Goal: Check status: Check status

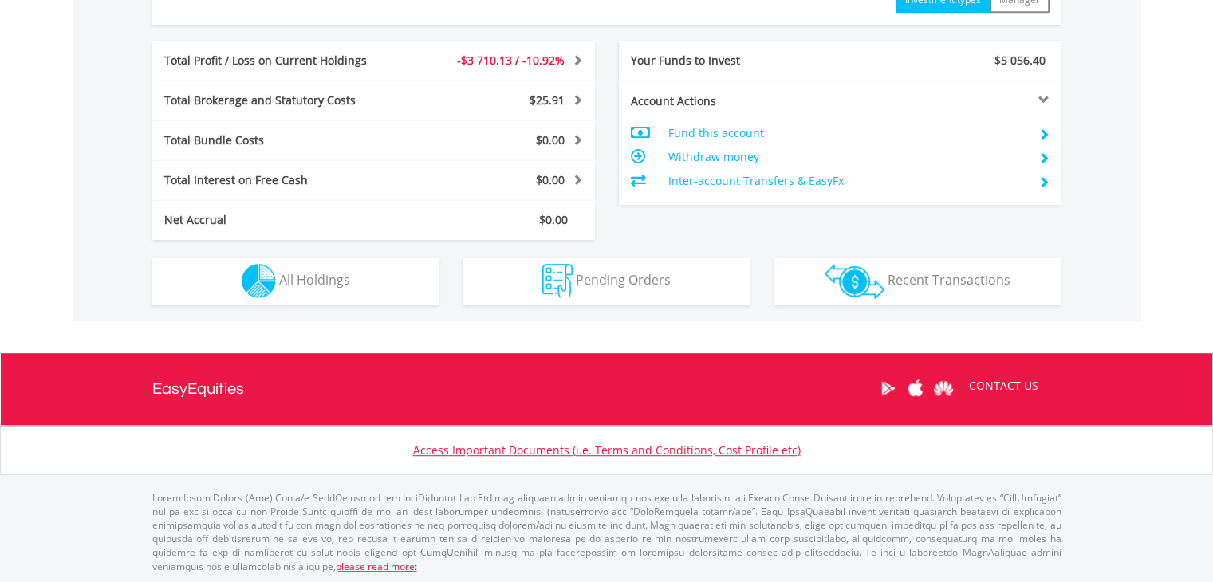
scroll to position [153, 303]
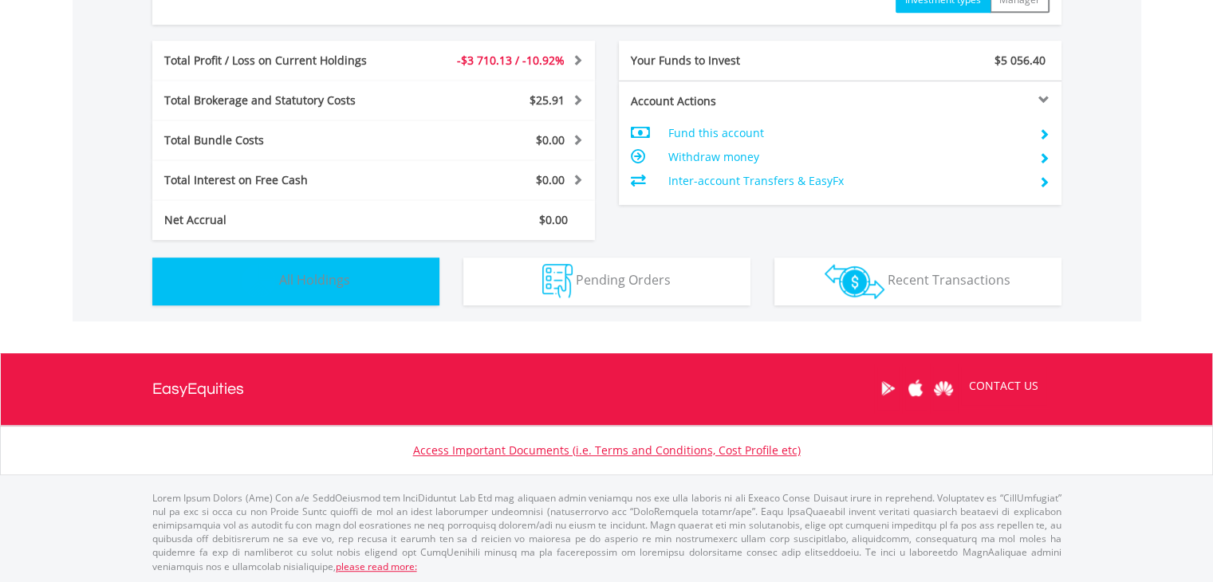
click at [294, 278] on span "All Holdings" at bounding box center [314, 280] width 71 height 18
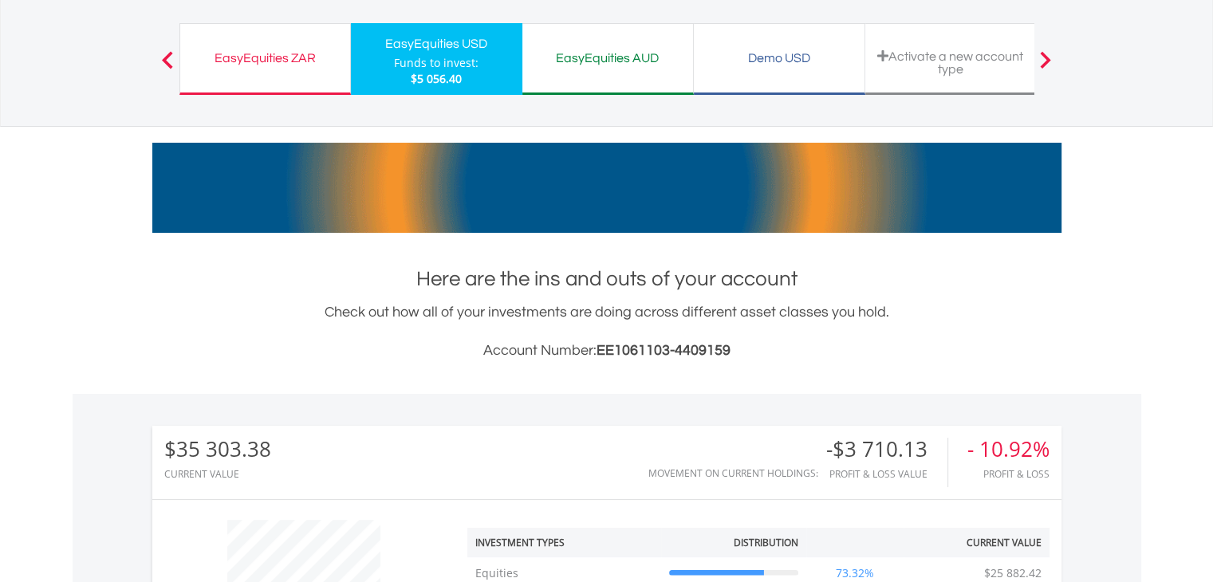
scroll to position [33, 0]
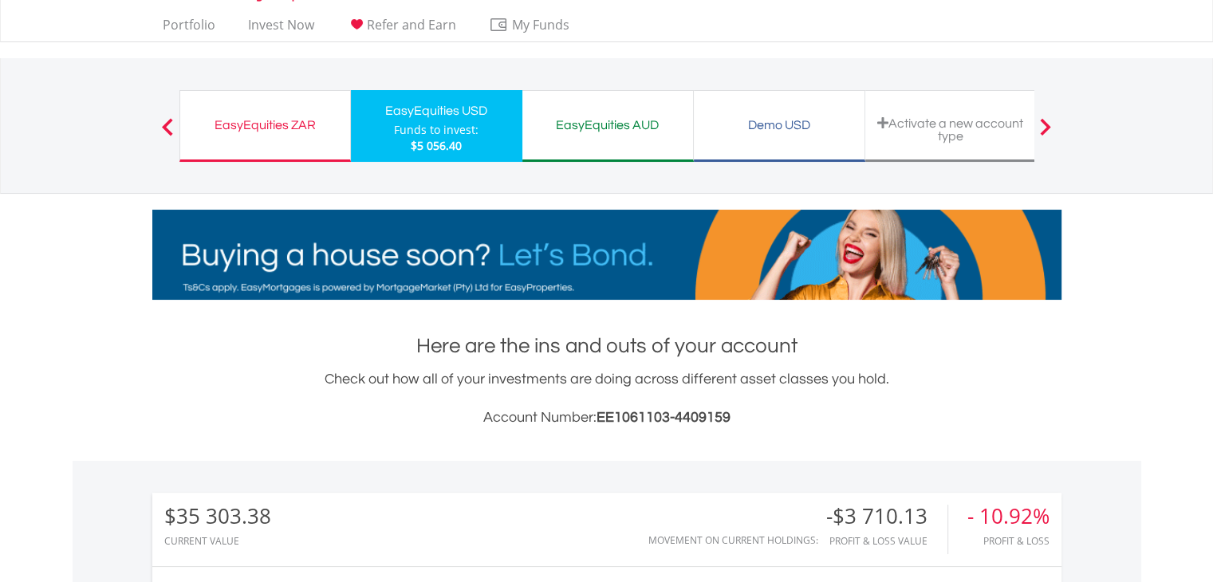
click at [277, 125] on div "EasyEquities ZAR" at bounding box center [265, 125] width 151 height 22
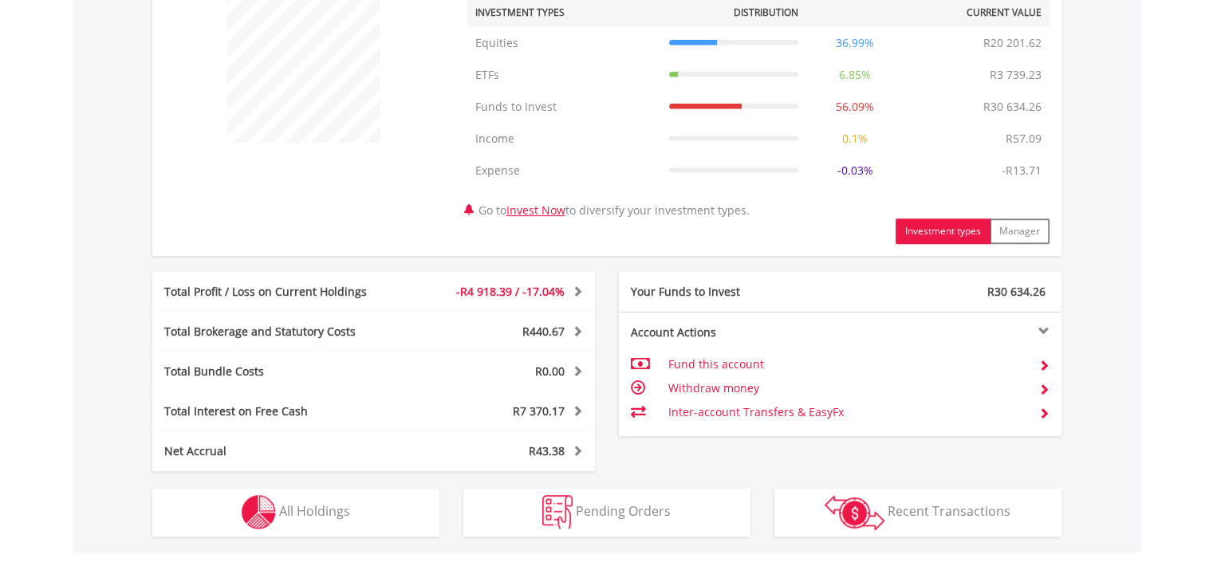
scroll to position [638, 0]
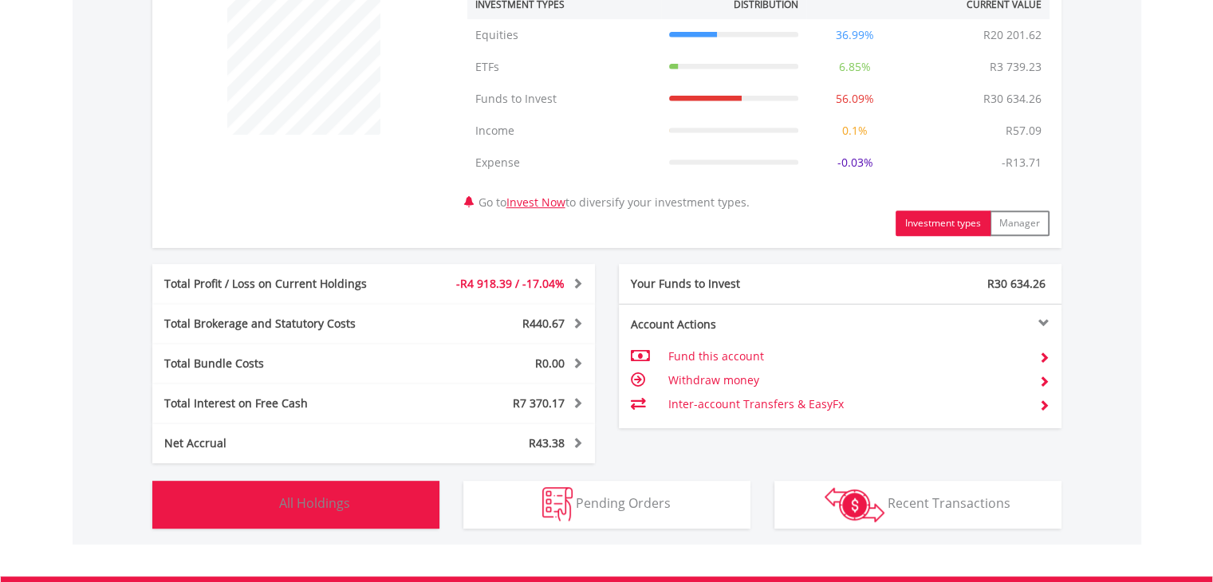
click at [303, 504] on span "All Holdings" at bounding box center [314, 503] width 71 height 18
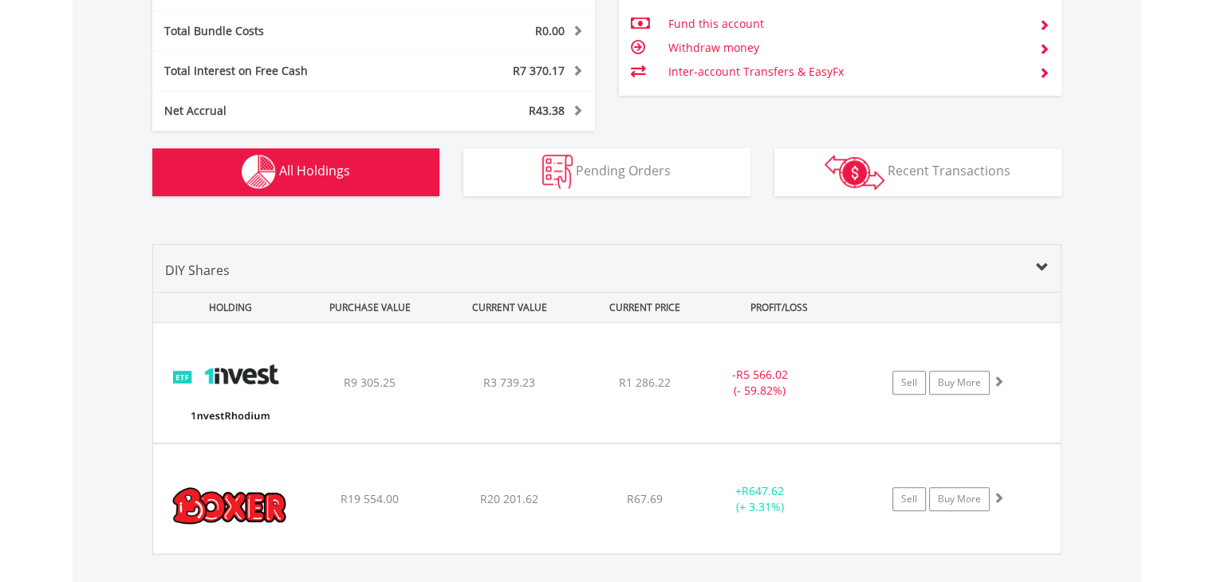
scroll to position [968, 0]
